Goal: Transaction & Acquisition: Register for event/course

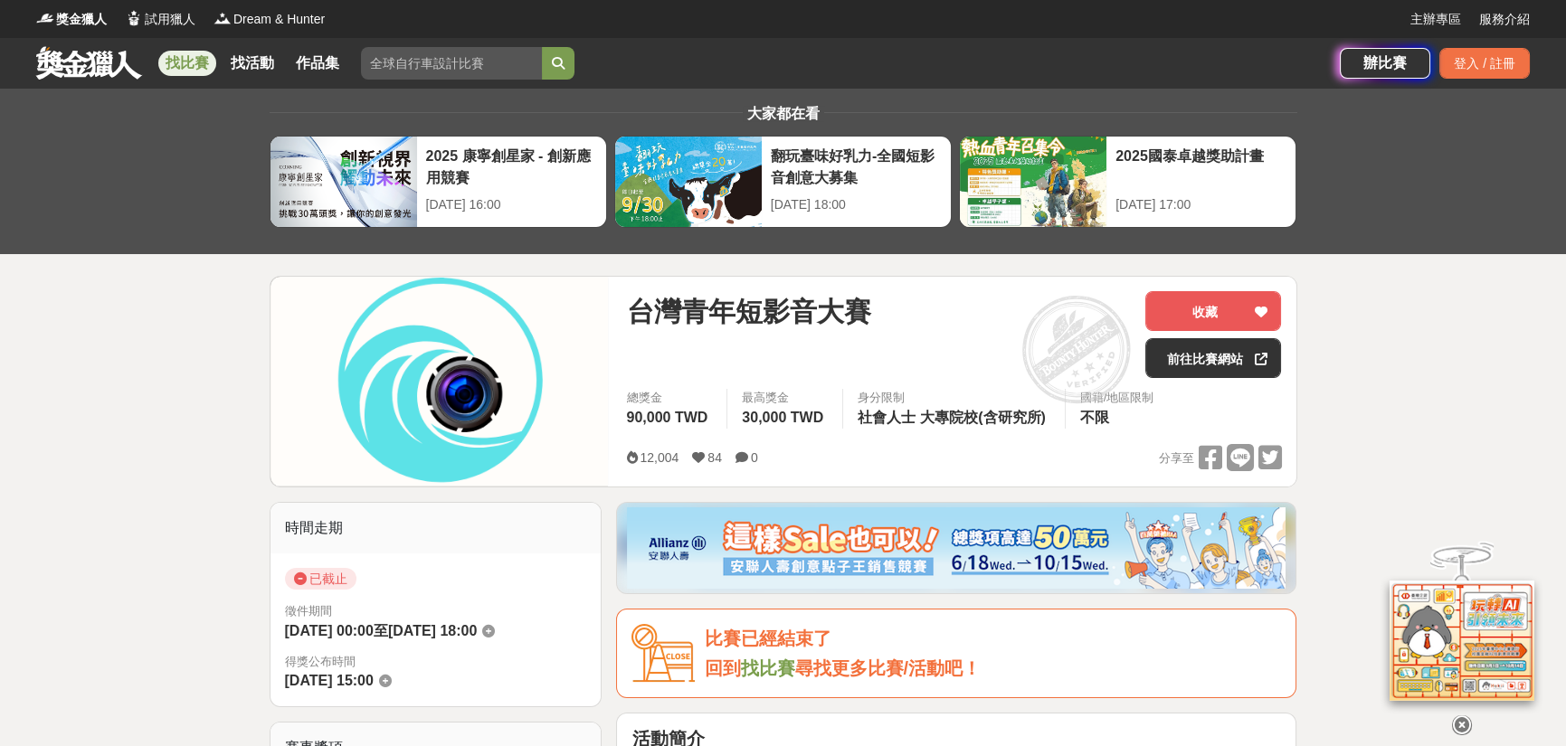
click at [1245, 346] on link "前往比賽網站" at bounding box center [1213, 358] width 136 height 40
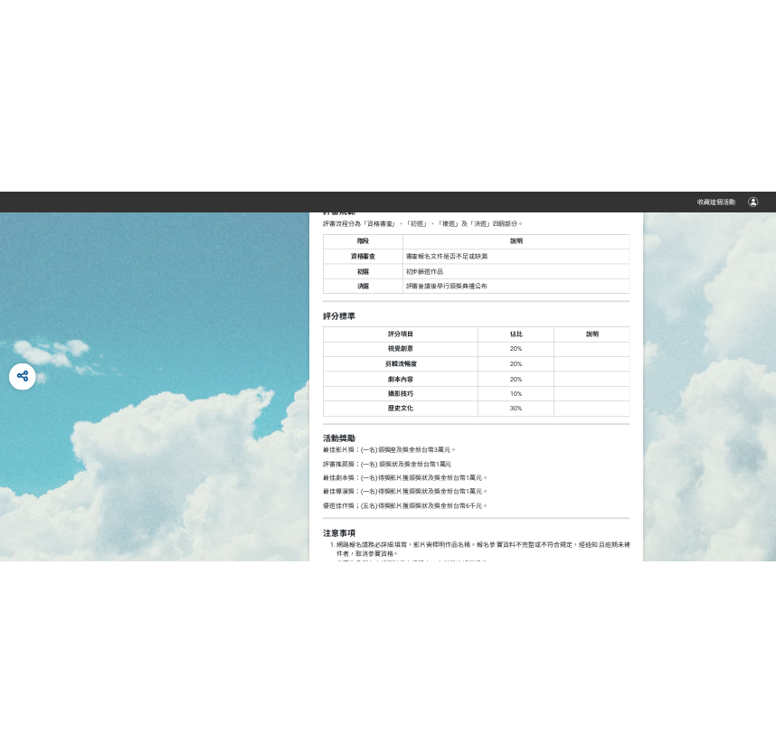
scroll to position [823, 0]
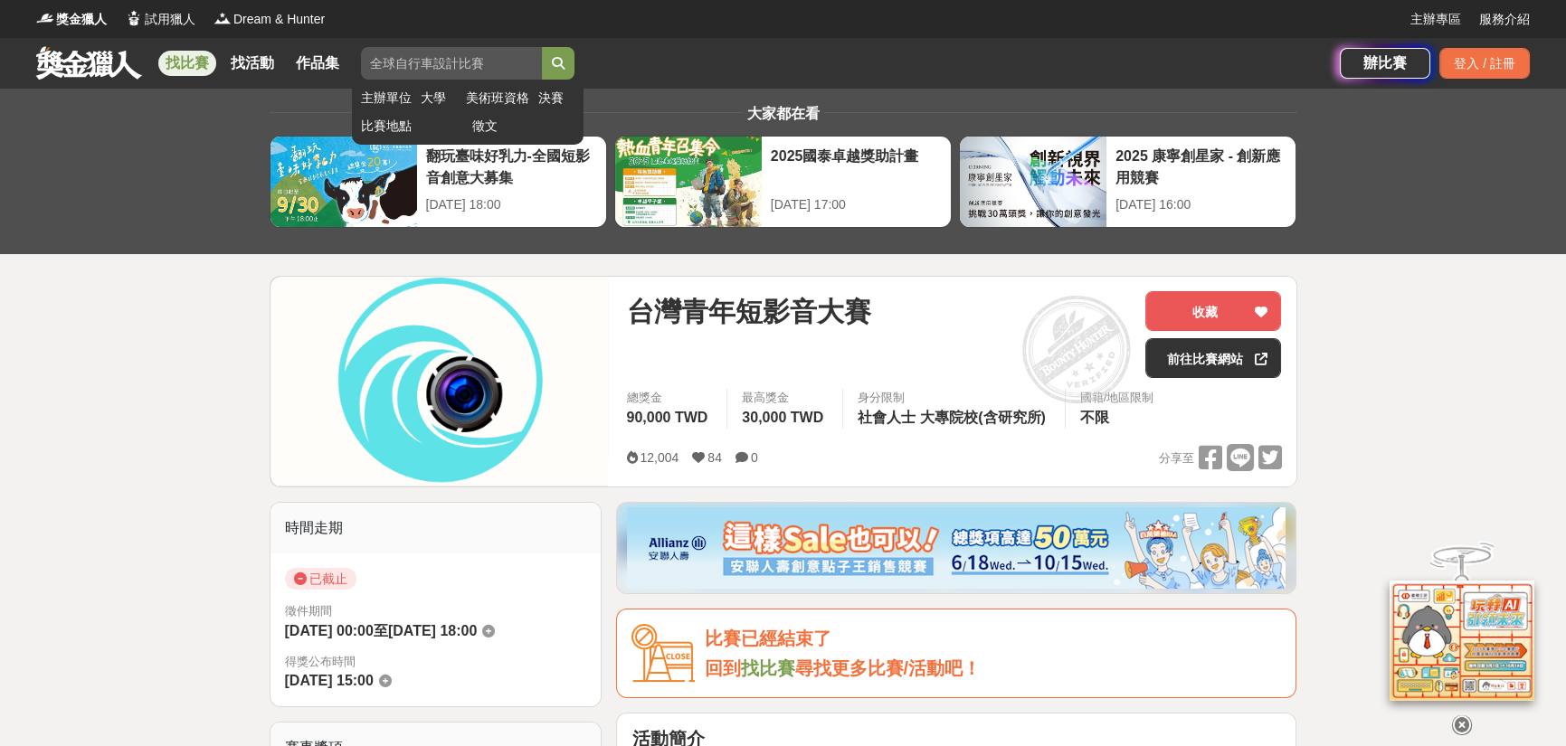
click at [496, 65] on input "search" at bounding box center [451, 63] width 181 height 33
type input "短影音"
click at [542, 47] on button "submit" at bounding box center [558, 63] width 33 height 33
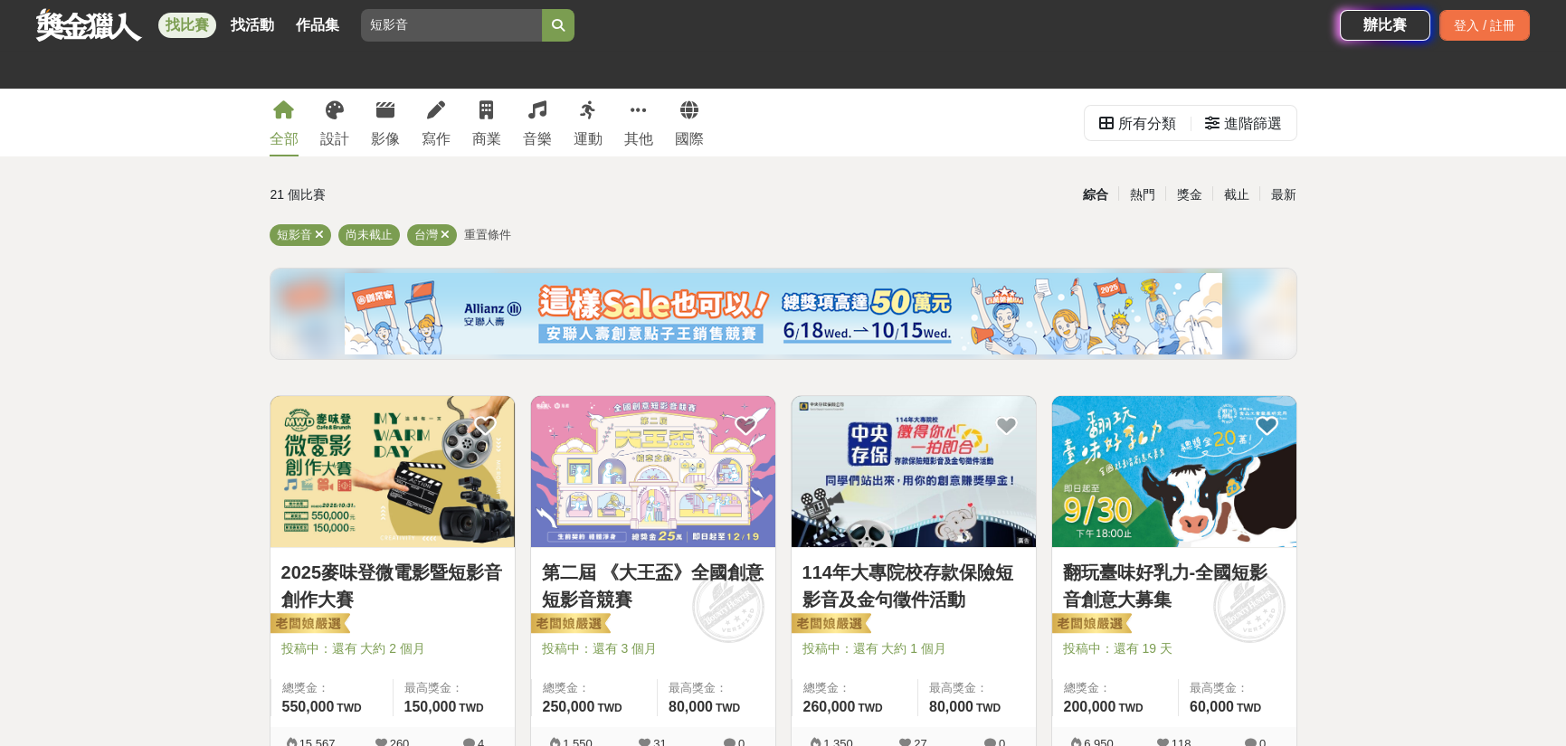
scroll to position [271, 0]
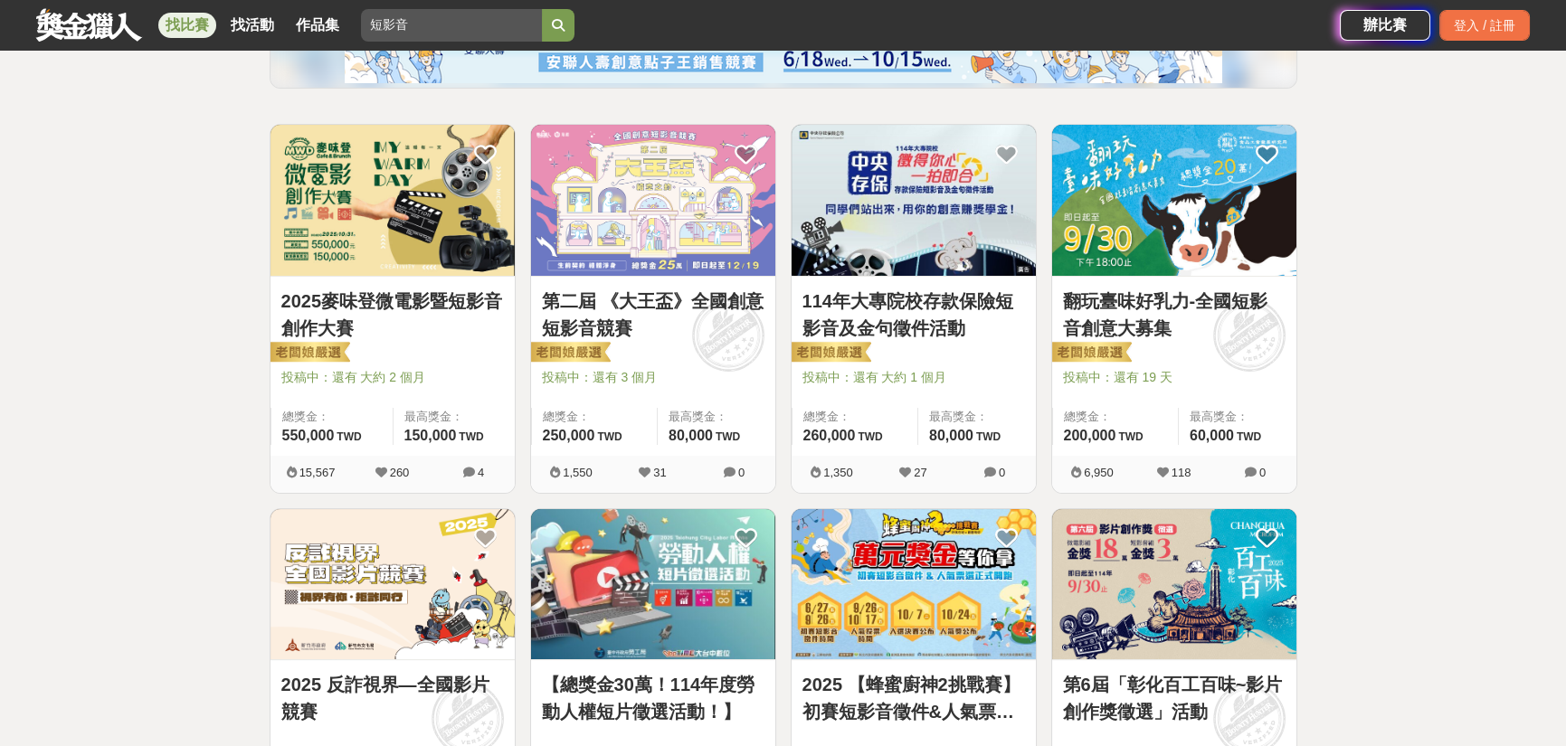
click at [1131, 224] on img at bounding box center [1174, 200] width 244 height 151
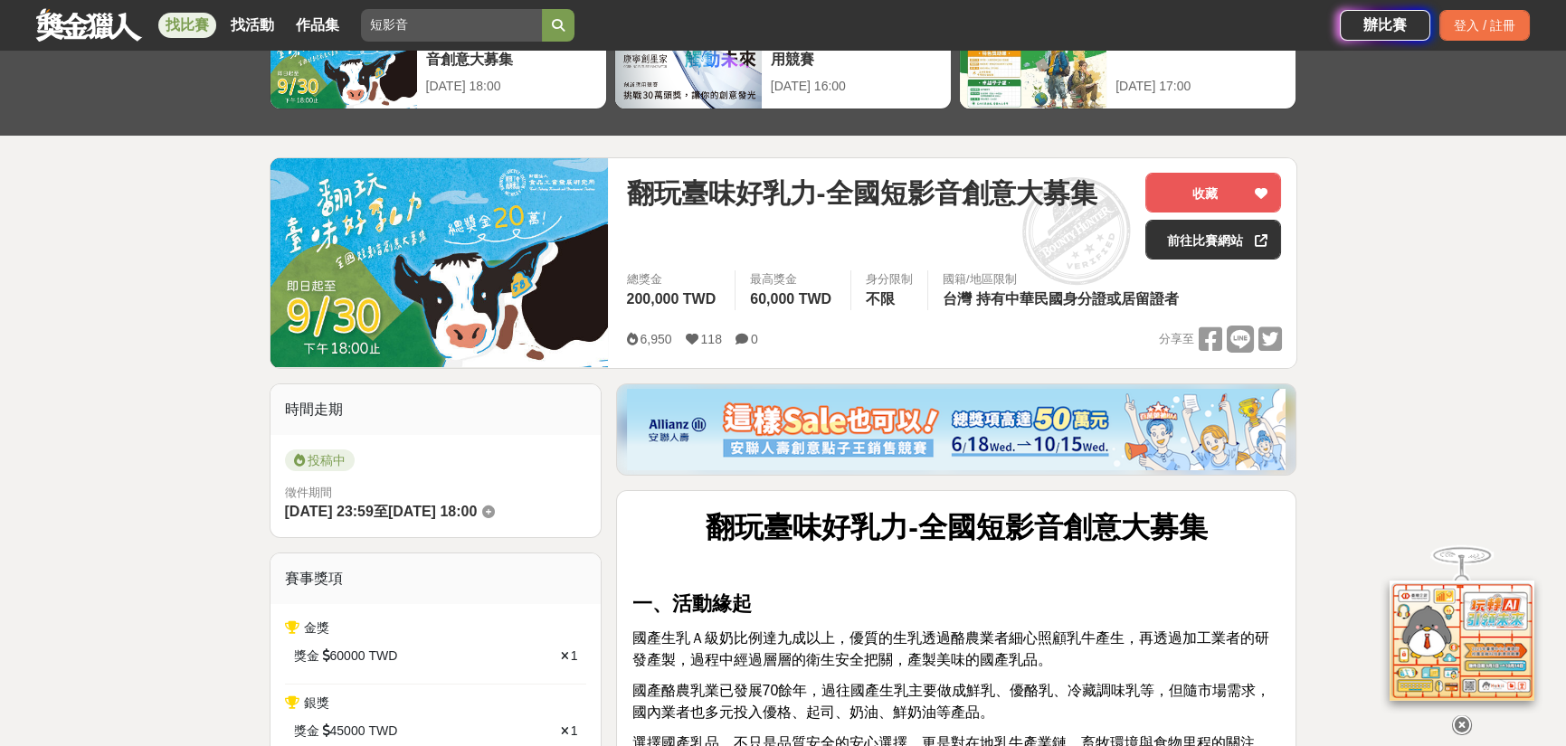
scroll to position [181, 0]
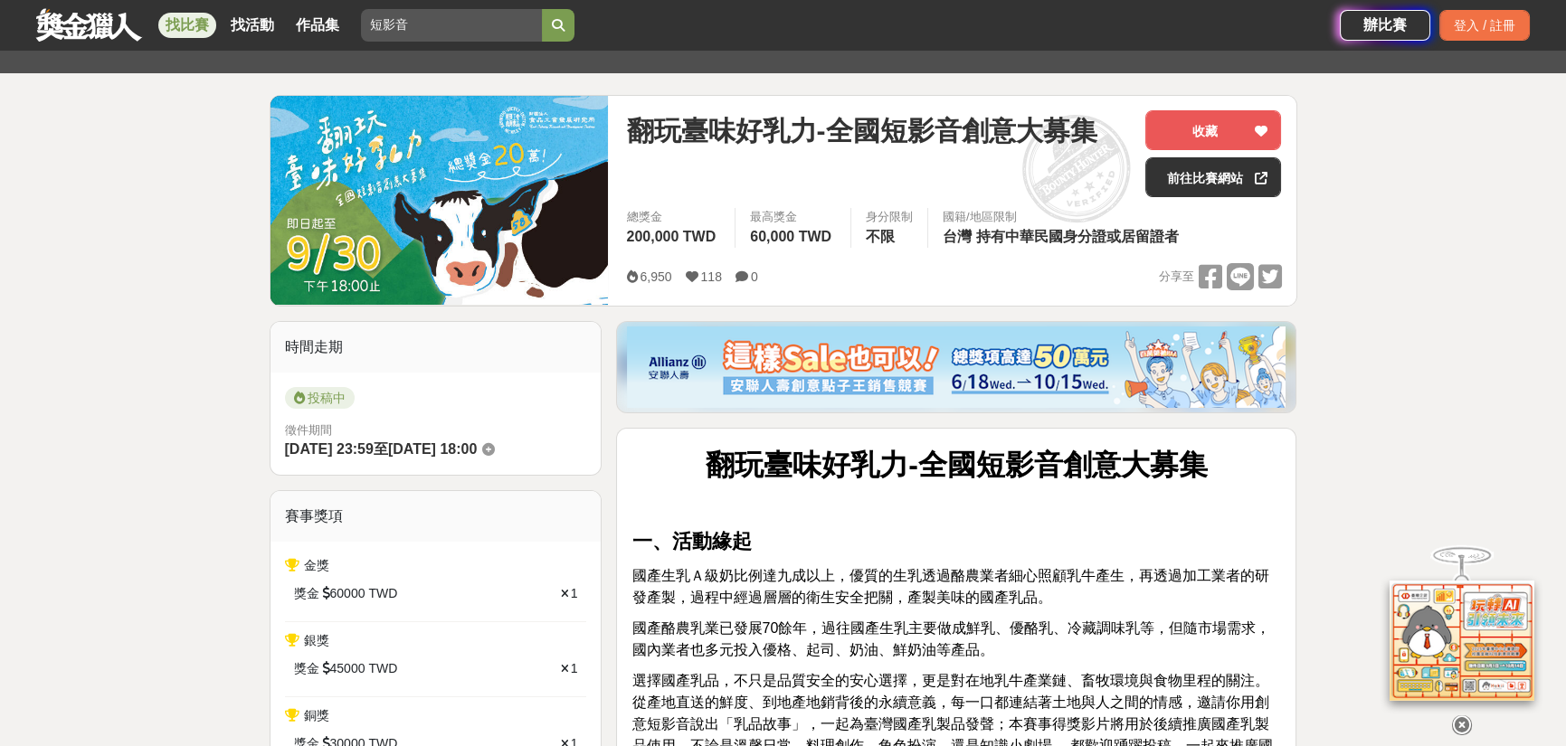
click at [1204, 201] on div "翻玩臺味好乳力-全國短影音創意大募集 收藏 前往比賽網站" at bounding box center [953, 159] width 655 height 98
click at [1210, 180] on link "前往比賽網站" at bounding box center [1213, 177] width 136 height 40
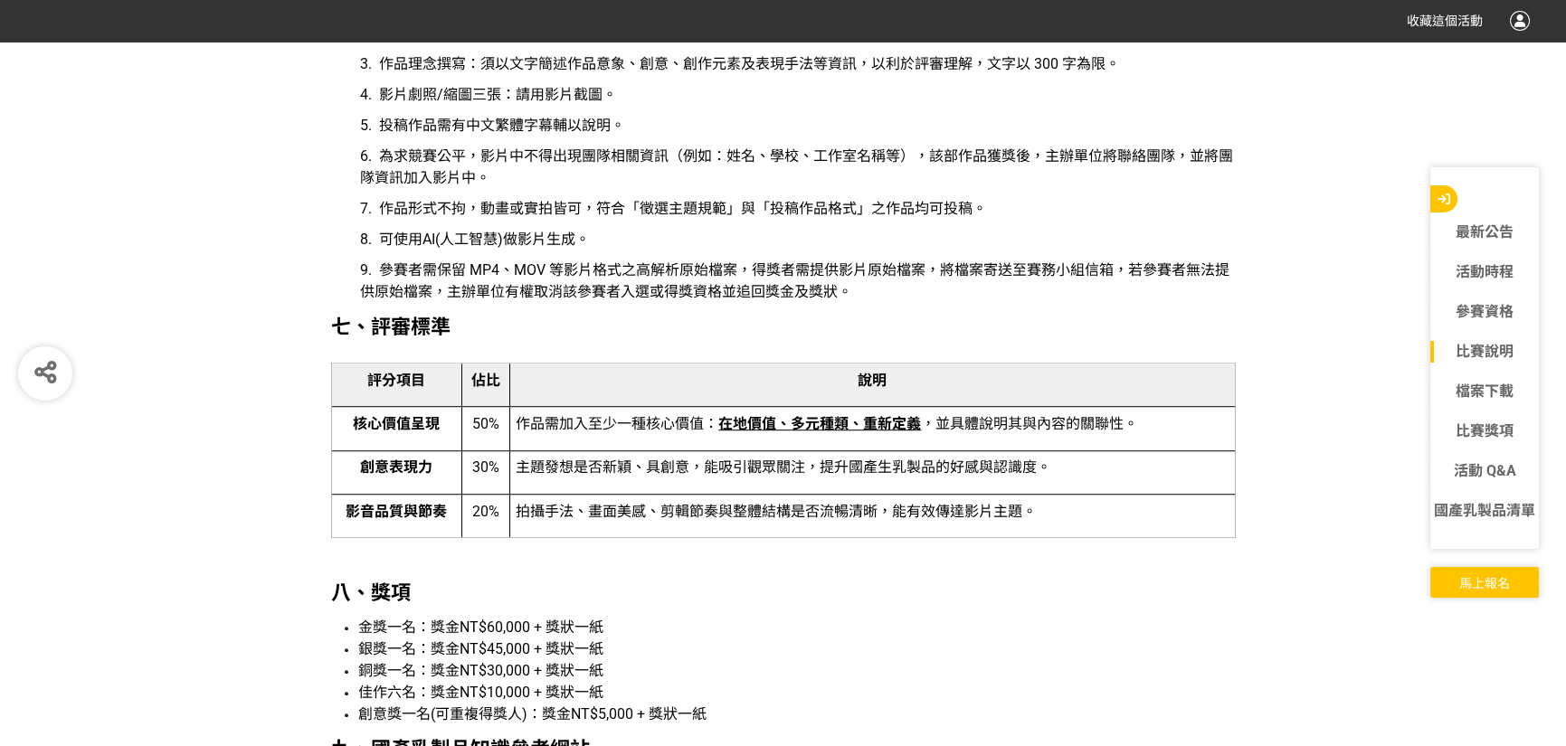
scroll to position [3166, 0]
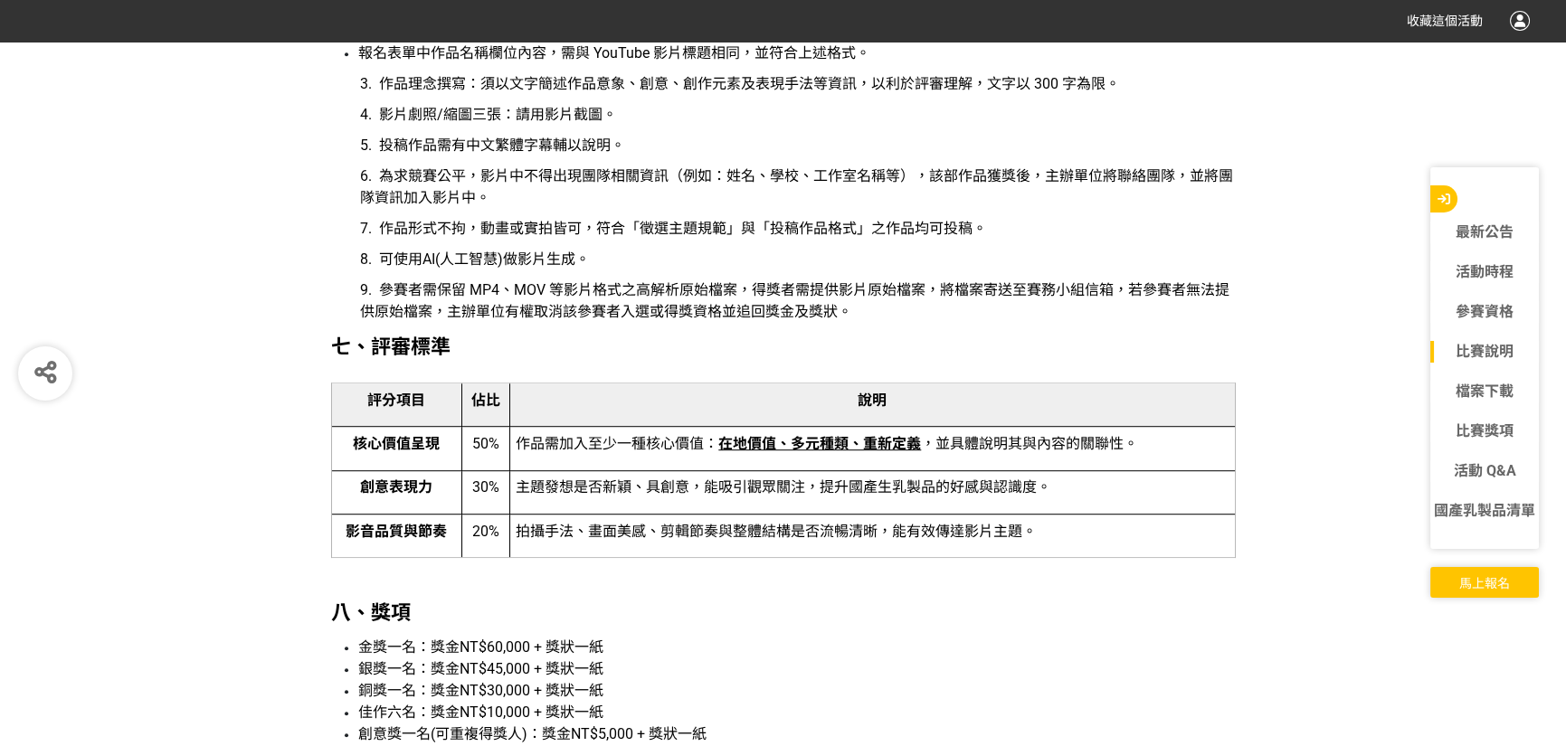
click at [572, 452] on span "作品需加入至少一種核心價值： 在地價值、多元種類、重新定義 ，並具體說明其與內容的關聯性。" at bounding box center [827, 443] width 622 height 17
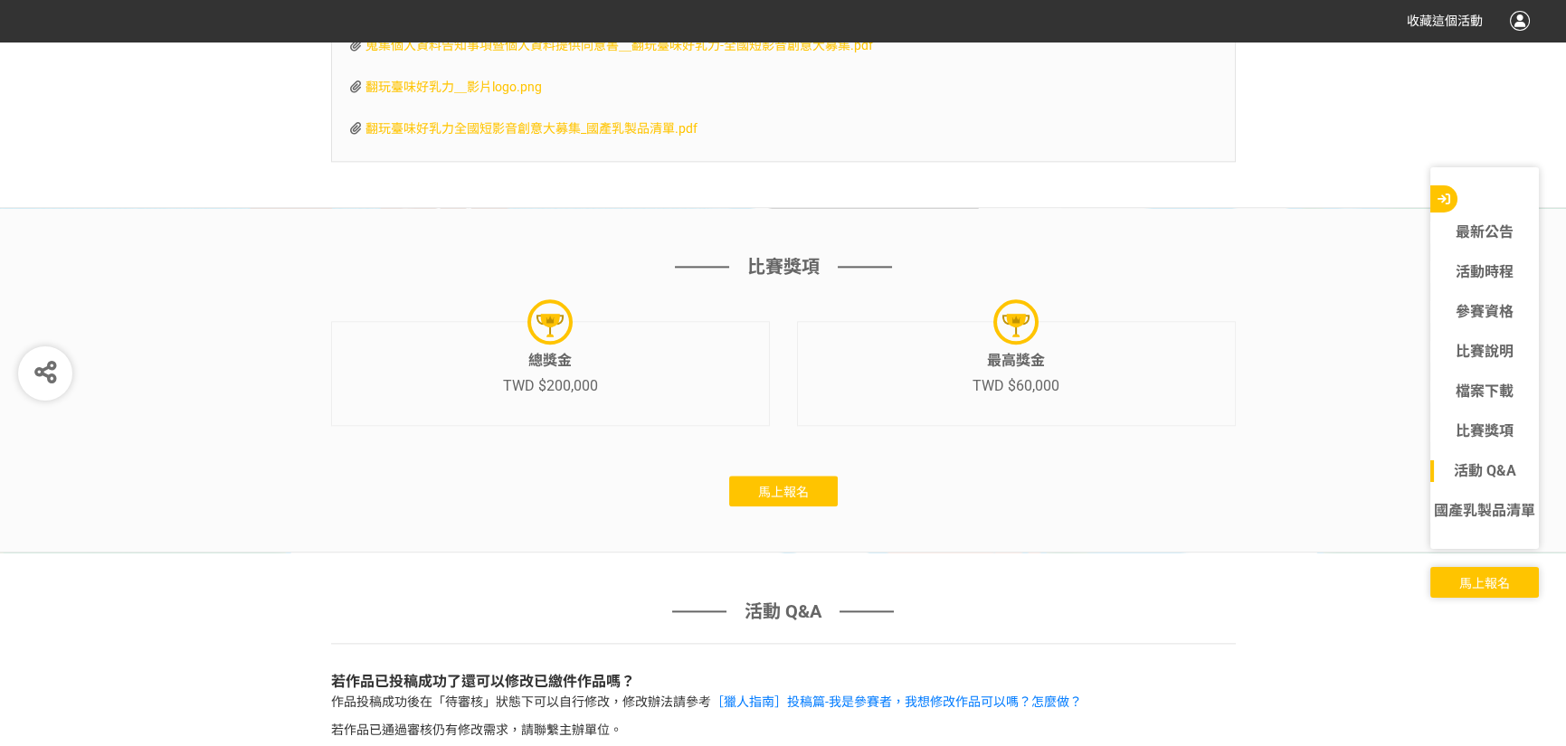
scroll to position [5879, 0]
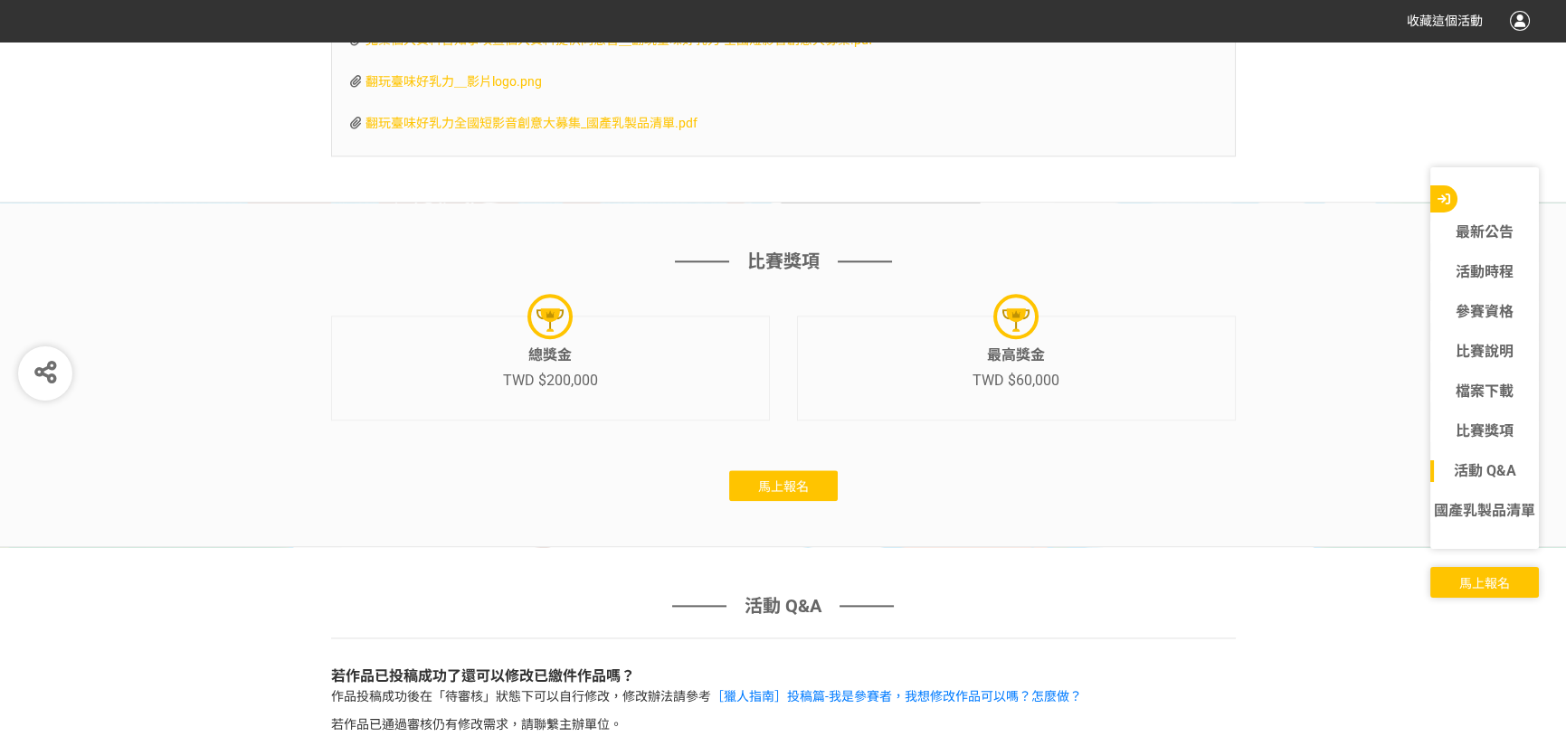
click at [777, 494] on span "馬上報名" at bounding box center [783, 486] width 51 height 14
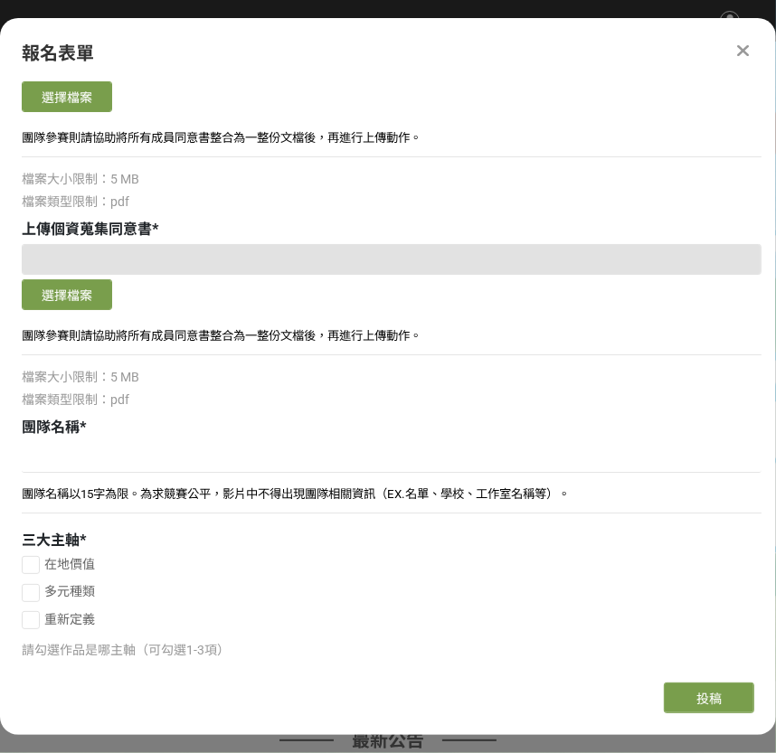
scroll to position [1184, 0]
